Goal: Task Accomplishment & Management: Use online tool/utility

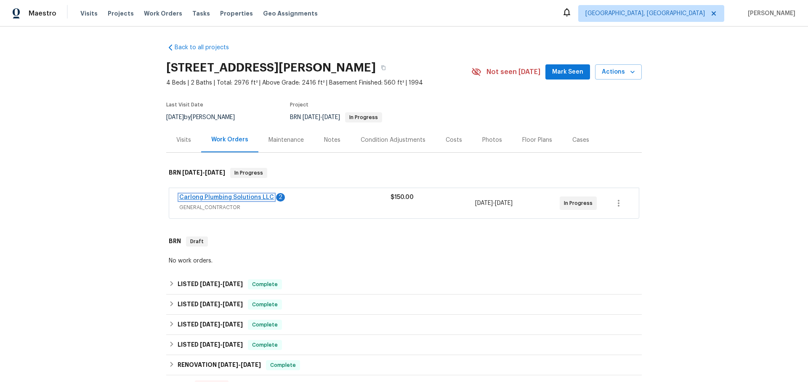
click at [198, 197] on link "Carlong Plumbing Solutions LLC" at bounding box center [226, 197] width 95 height 6
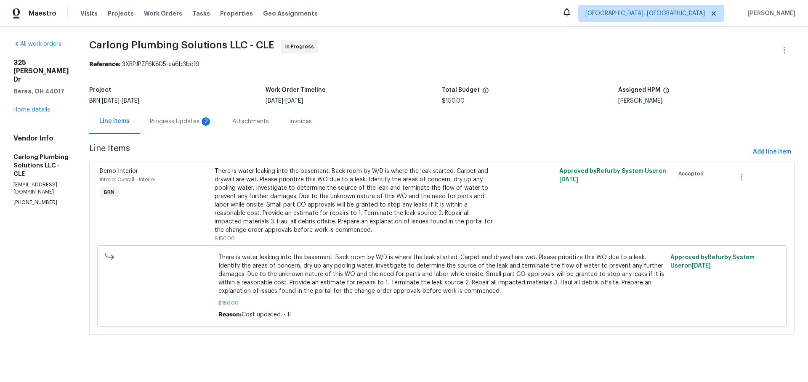
click at [186, 121] on div "Progress Updates 2" at bounding box center [181, 121] width 62 height 8
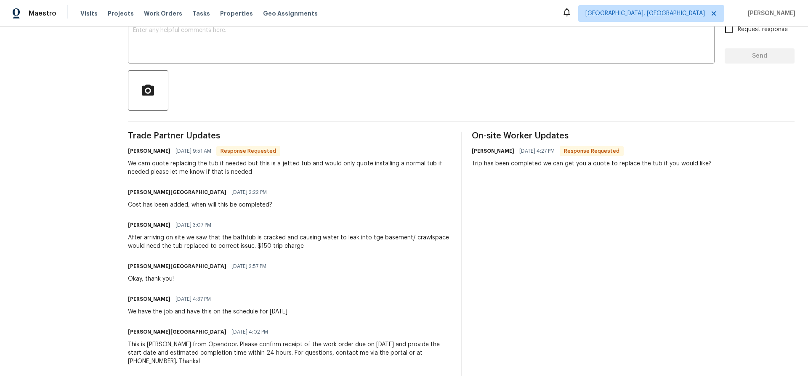
scroll to position [153, 0]
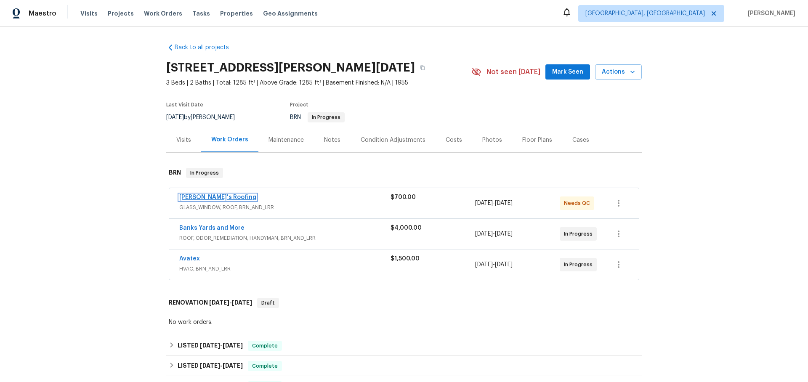
click at [211, 196] on link "[PERSON_NAME]'s Roofing" at bounding box center [217, 197] width 77 height 6
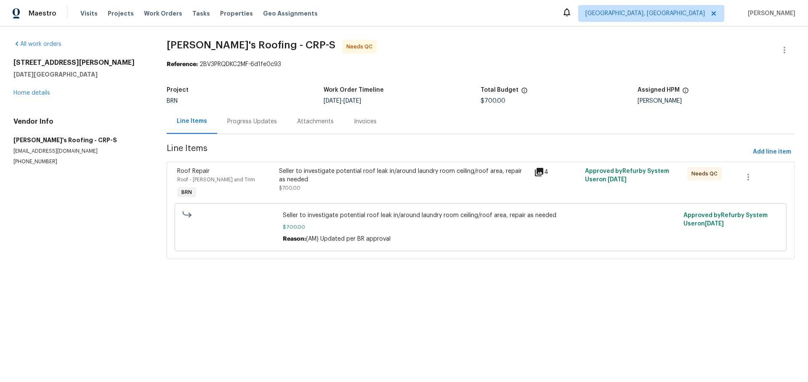
click at [254, 122] on div "Progress Updates" at bounding box center [252, 121] width 50 height 8
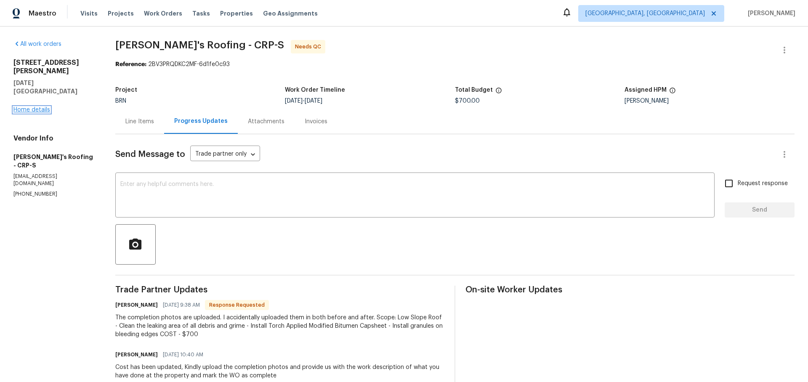
click at [40, 107] on link "Home details" at bounding box center [31, 110] width 37 height 6
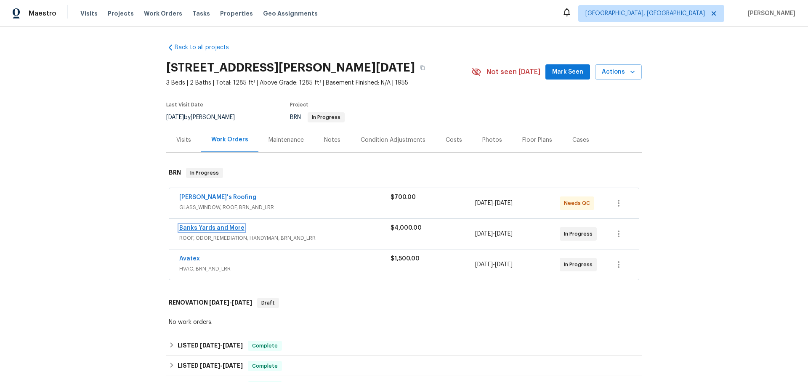
click at [209, 227] on link "Banks Yards and More" at bounding box center [211, 228] width 65 height 6
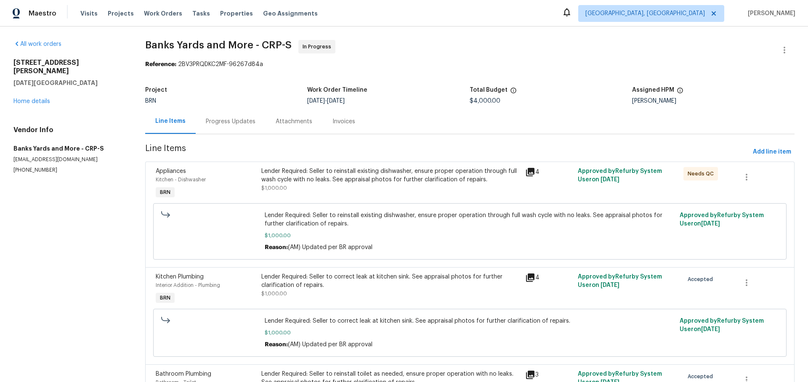
click at [245, 125] on div "Progress Updates" at bounding box center [231, 121] width 50 height 8
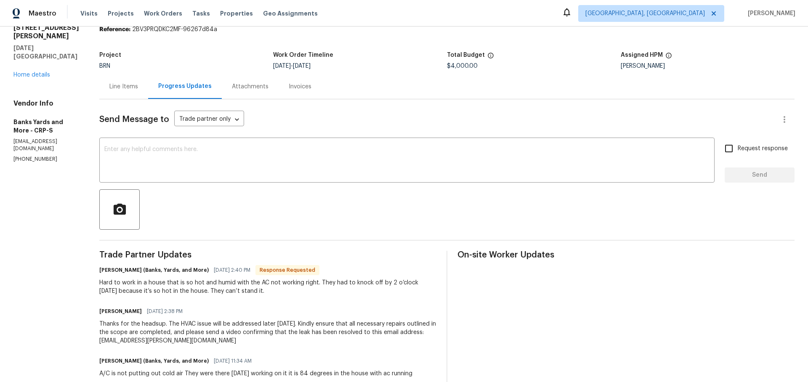
scroll to position [39, 0]
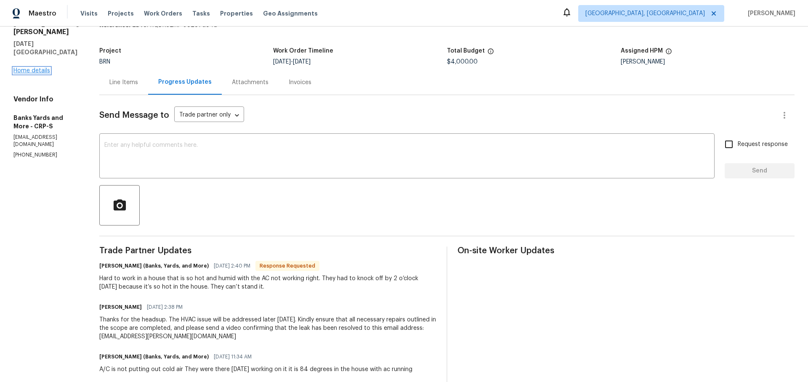
click at [45, 68] on link "Home details" at bounding box center [31, 71] width 37 height 6
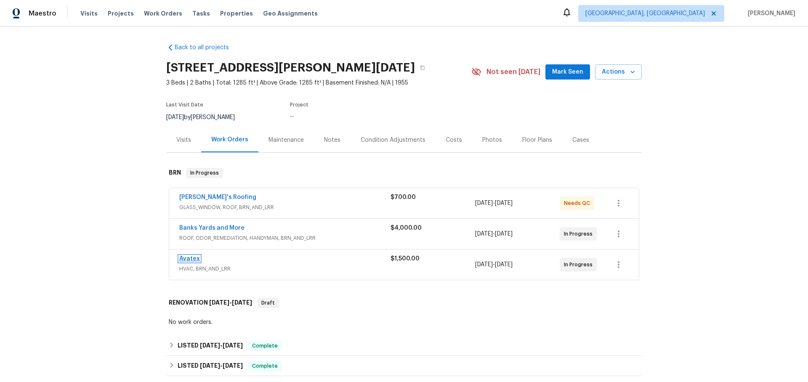
click at [190, 259] on link "Avatex" at bounding box center [189, 259] width 21 height 6
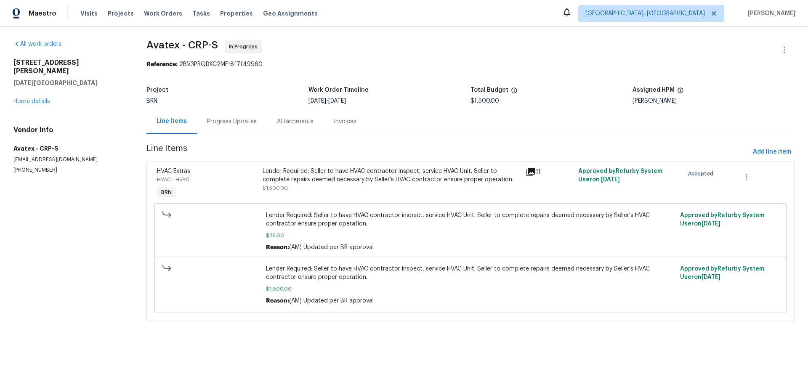
click at [223, 130] on div "Progress Updates" at bounding box center [232, 121] width 70 height 25
